Goal: Find specific page/section: Find specific page/section

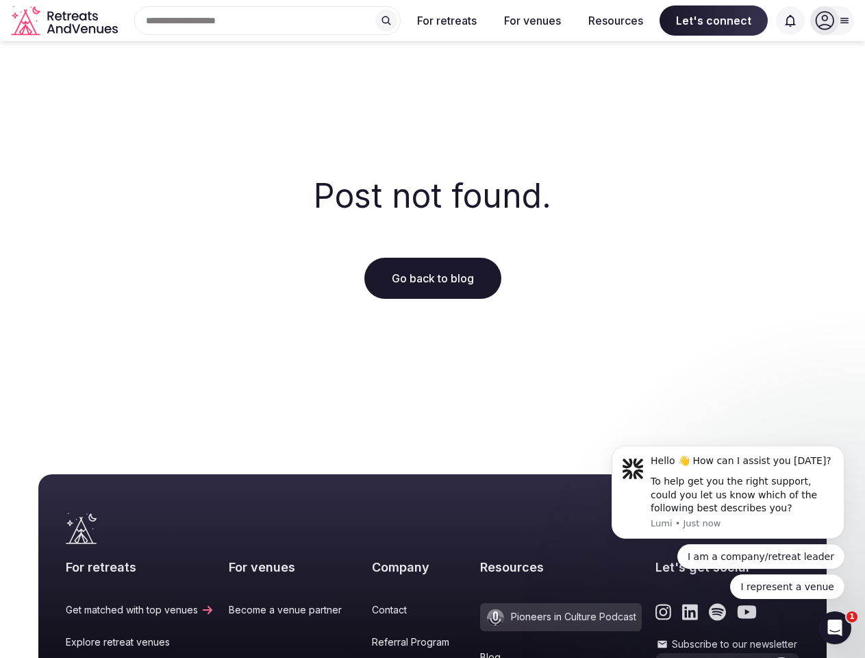
click at [432, 329] on div "Post not found. Go back to blog" at bounding box center [432, 238] width 865 height 395
click at [268, 21] on div "Search Popular Destinations [GEOGRAPHIC_DATA], [GEOGRAPHIC_DATA] [GEOGRAPHIC_DA…" at bounding box center [262, 20] width 278 height 29
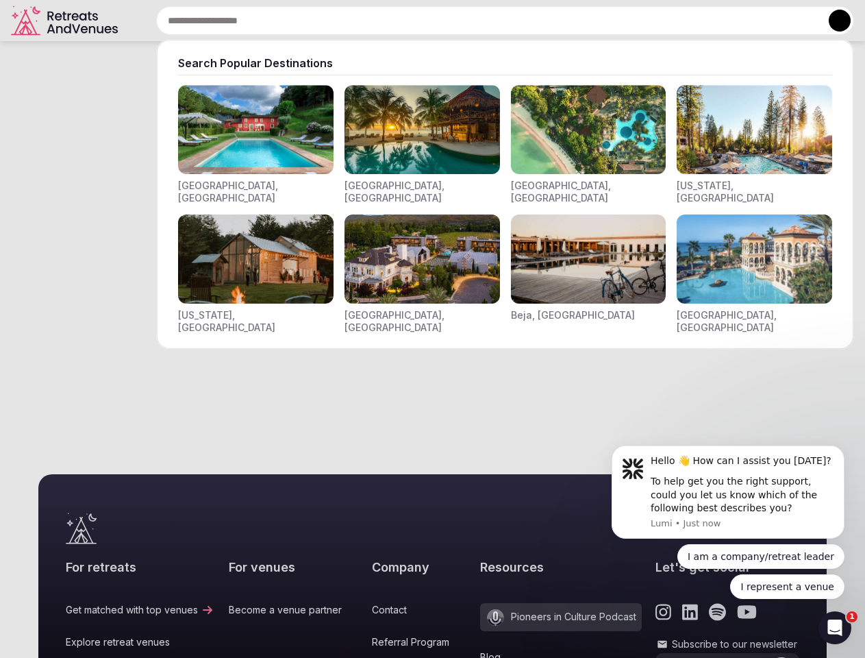
click at [386, 21] on input "text" at bounding box center [505, 20] width 698 height 29
click at [447, 21] on input "text" at bounding box center [505, 20] width 698 height 29
click at [532, 21] on input "text" at bounding box center [505, 20] width 698 height 29
click at [616, 21] on input "text" at bounding box center [505, 20] width 698 height 29
click at [714, 21] on input "text" at bounding box center [505, 20] width 698 height 29
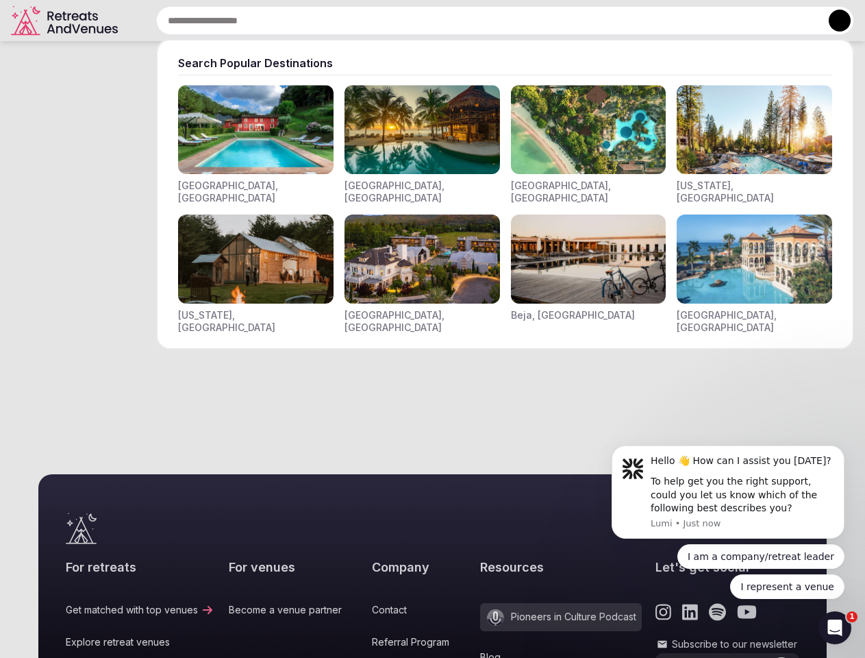
click at [791, 21] on input "text" at bounding box center [505, 20] width 698 height 29
click at [833, 21] on button at bounding box center [840, 21] width 22 height 22
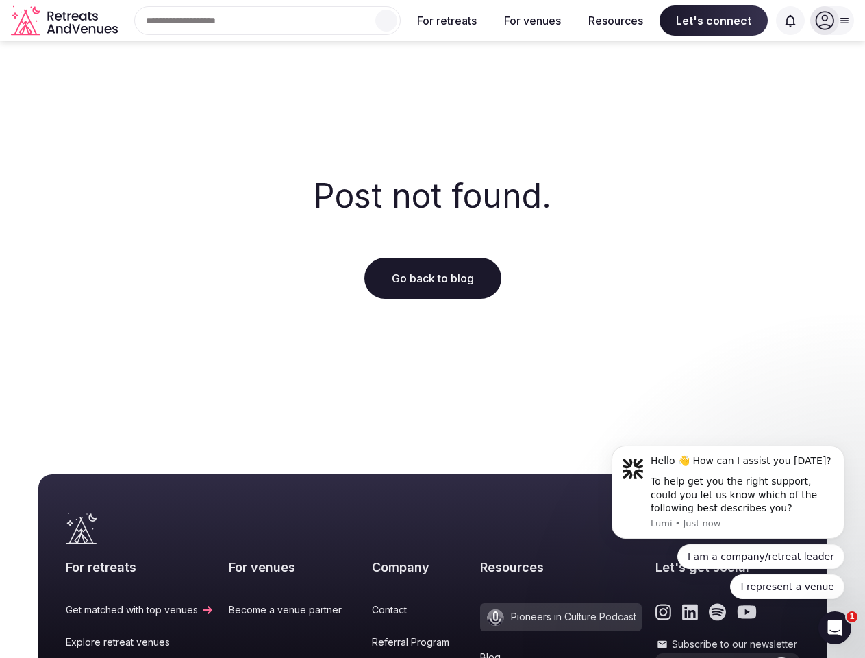
click at [777, 657] on icon "submit" at bounding box center [782, 671] width 11 height 9
